Goal: Transaction & Acquisition: Purchase product/service

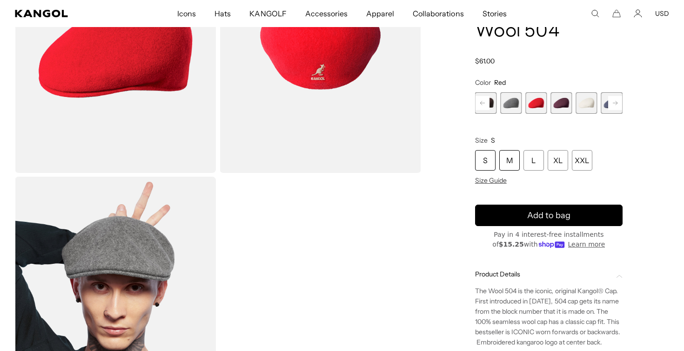
scroll to position [138, 0]
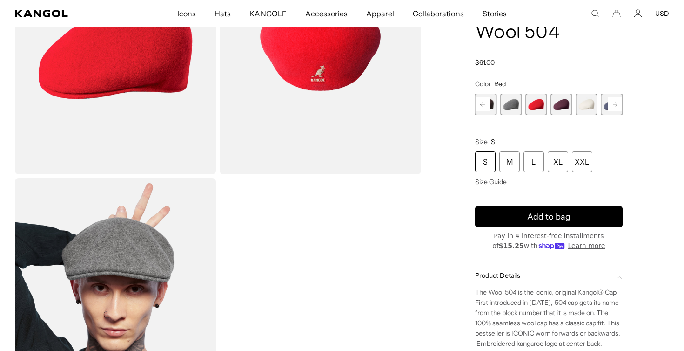
click at [487, 164] on div "S" at bounding box center [485, 161] width 20 height 20
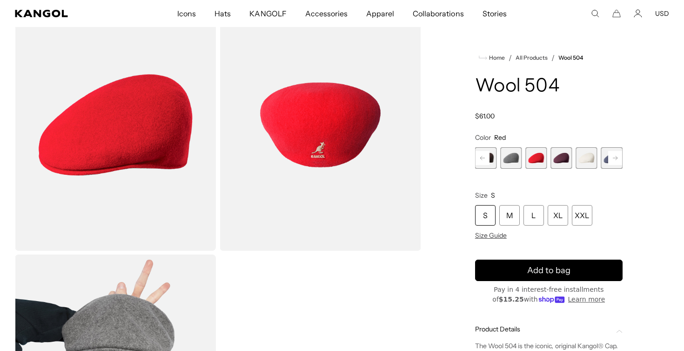
scroll to position [60, 0]
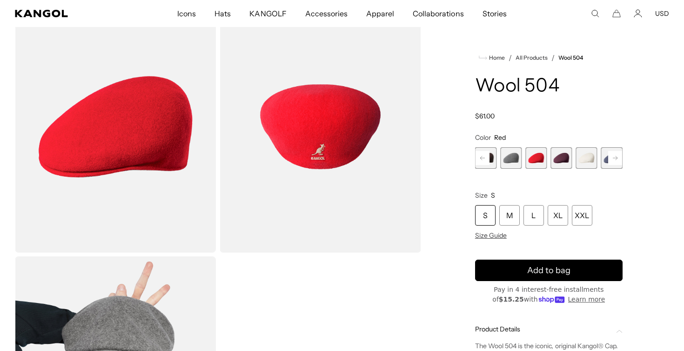
click at [488, 155] on rect at bounding box center [483, 158] width 14 height 14
click at [514, 159] on span "14 of 21" at bounding box center [511, 157] width 21 height 21
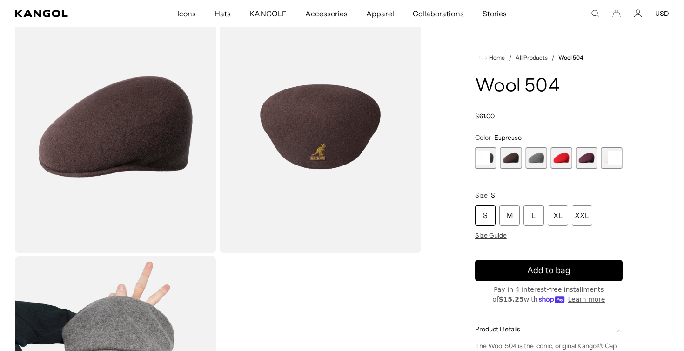
click at [482, 157] on rect at bounding box center [483, 158] width 14 height 14
click at [511, 160] on span "13 of 21" at bounding box center [511, 157] width 21 height 21
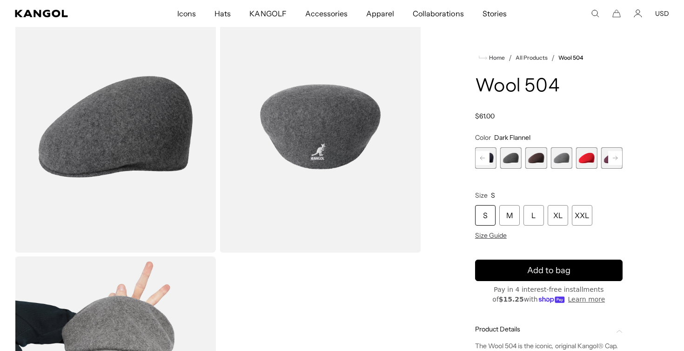
click at [567, 154] on span "15 of 21" at bounding box center [561, 157] width 21 height 21
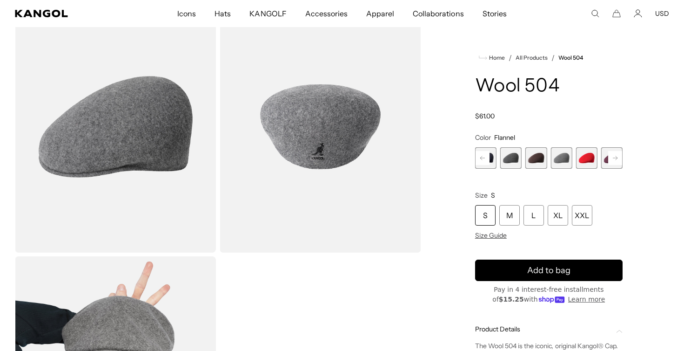
scroll to position [0, 192]
click at [486, 157] on rect at bounding box center [483, 158] width 14 height 14
click at [514, 155] on span "12 of 21" at bounding box center [511, 157] width 21 height 21
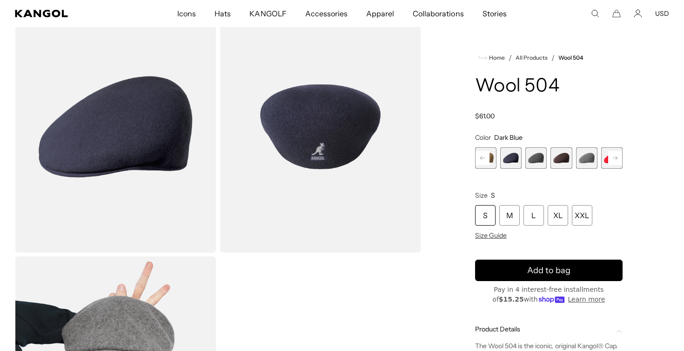
click at [485, 158] on icon at bounding box center [482, 158] width 5 height 4
click at [508, 159] on span "10 of 21" at bounding box center [511, 157] width 21 height 21
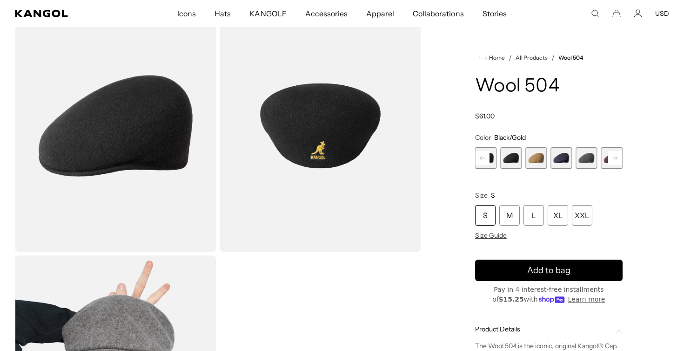
scroll to position [0, 192]
